Goal: Task Accomplishment & Management: Manage account settings

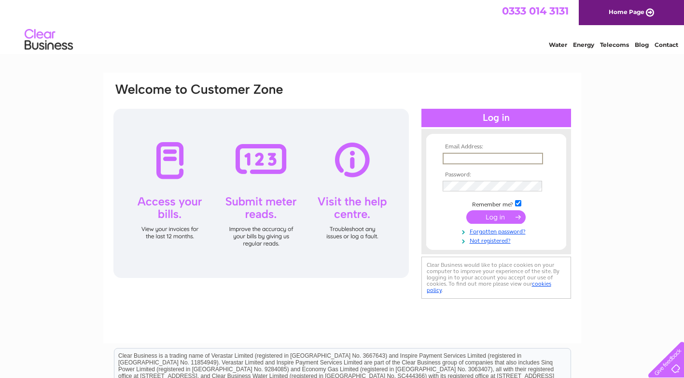
click at [453, 161] on input "text" at bounding box center [493, 159] width 100 height 12
click at [466, 210] on input "submit" at bounding box center [495, 217] width 59 height 14
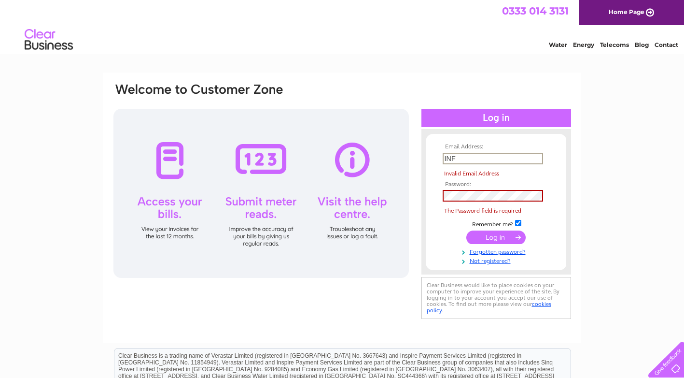
drag, startPoint x: 462, startPoint y: 161, endPoint x: 420, endPoint y: 160, distance: 42.0
click at [420, 160] on div "Email Address: INF Invalid Email Address Password: The Password field is requir…" at bounding box center [342, 201] width 460 height 239
type input "info@pmcperth.co.uk"
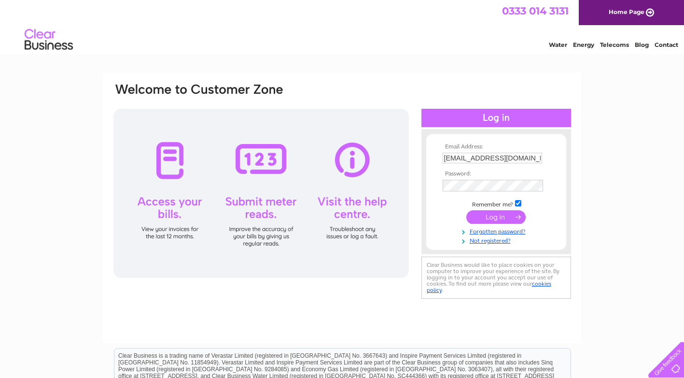
click at [498, 217] on input "submit" at bounding box center [495, 217] width 59 height 14
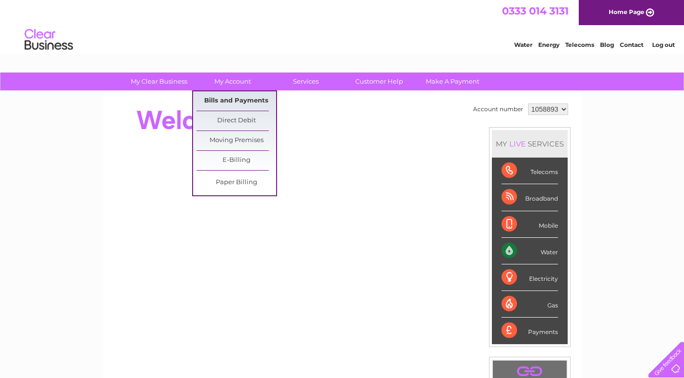
click at [238, 99] on link "Bills and Payments" at bounding box center [236, 100] width 80 height 19
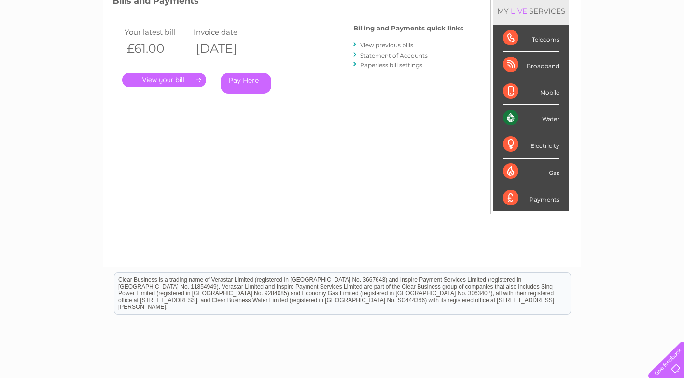
scroll to position [145, 0]
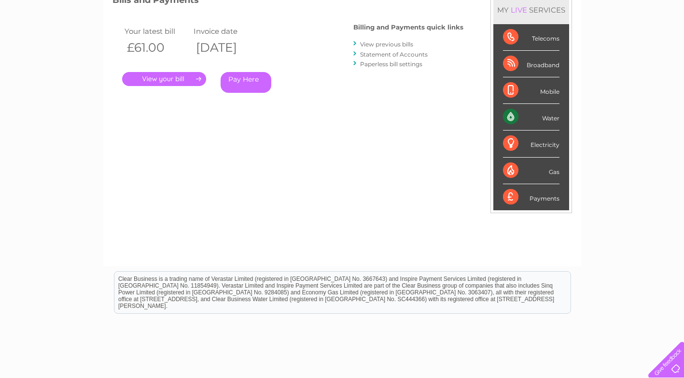
click at [182, 79] on link "." at bounding box center [164, 79] width 84 height 14
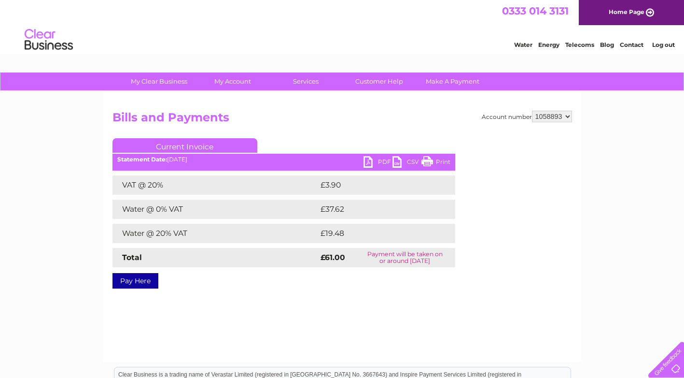
click at [366, 161] on link "PDF" at bounding box center [378, 163] width 29 height 14
click at [672, 45] on link "Log out" at bounding box center [663, 44] width 23 height 7
